Goal: Information Seeking & Learning: Learn about a topic

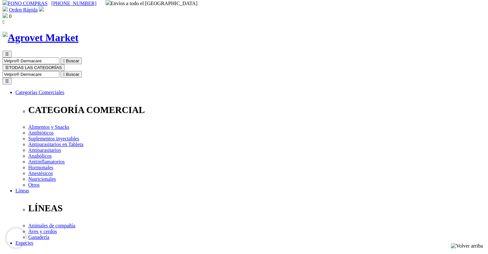
scroll to position [9, 0]
click at [59, 71] on input "Vetpro® Dermacare" at bounding box center [31, 74] width 57 height 7
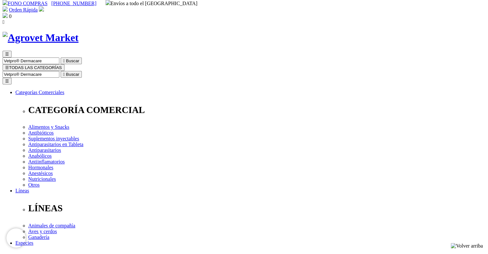
click at [59, 71] on input "Vetpro® Dermacare" at bounding box center [31, 74] width 57 height 7
paste input "Biocan P"
type input "Biocan P"
click at [97, 71] on button " Buscar" at bounding box center [107, 74] width 21 height 7
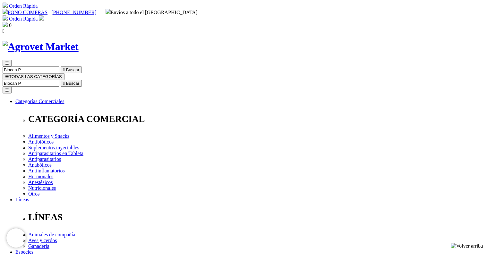
click at [9, 74] on span "☰" at bounding box center [7, 76] width 4 height 5
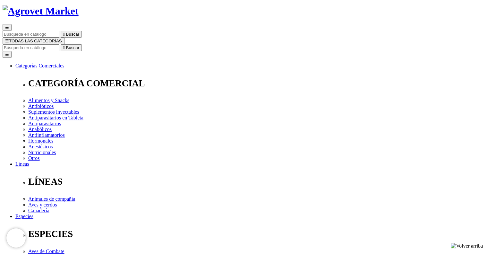
scroll to position [39, 0]
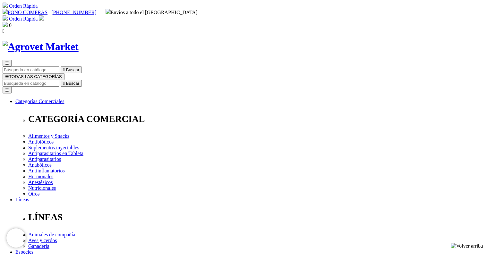
click at [79, 41] on img at bounding box center [41, 47] width 76 height 12
click at [59, 80] on input "Buscar" at bounding box center [31, 83] width 57 height 7
type input "vacuna"
click at [194, 80] on button " Buscar" at bounding box center [204, 83] width 21 height 7
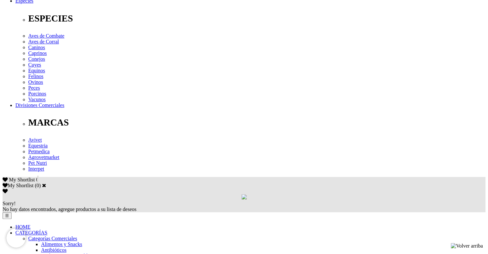
scroll to position [252, 0]
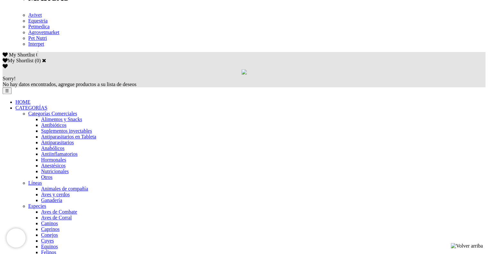
scroll to position [376, 0]
